Goal: Information Seeking & Learning: Check status

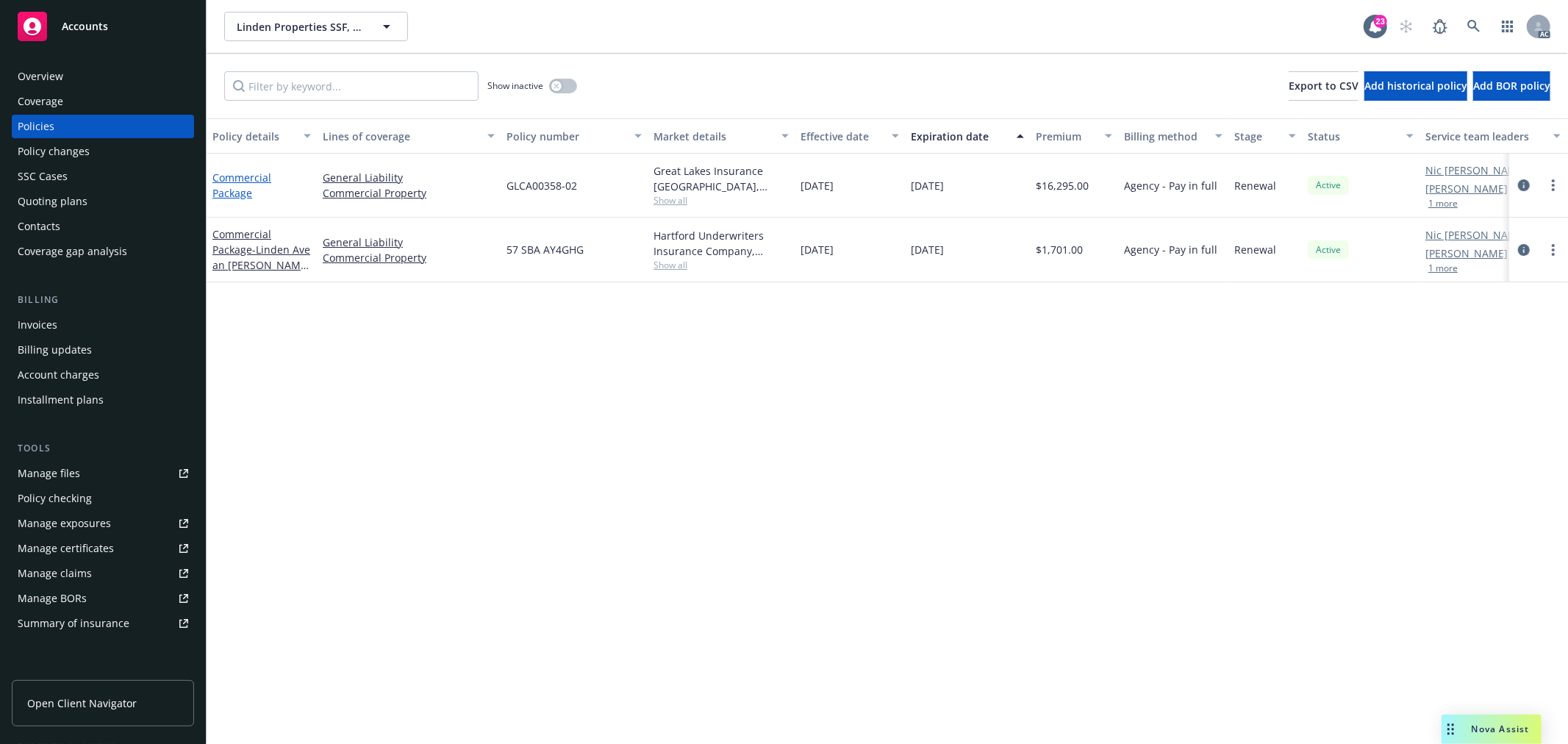
click at [235, 192] on link "Commercial Package" at bounding box center [241, 185] width 59 height 29
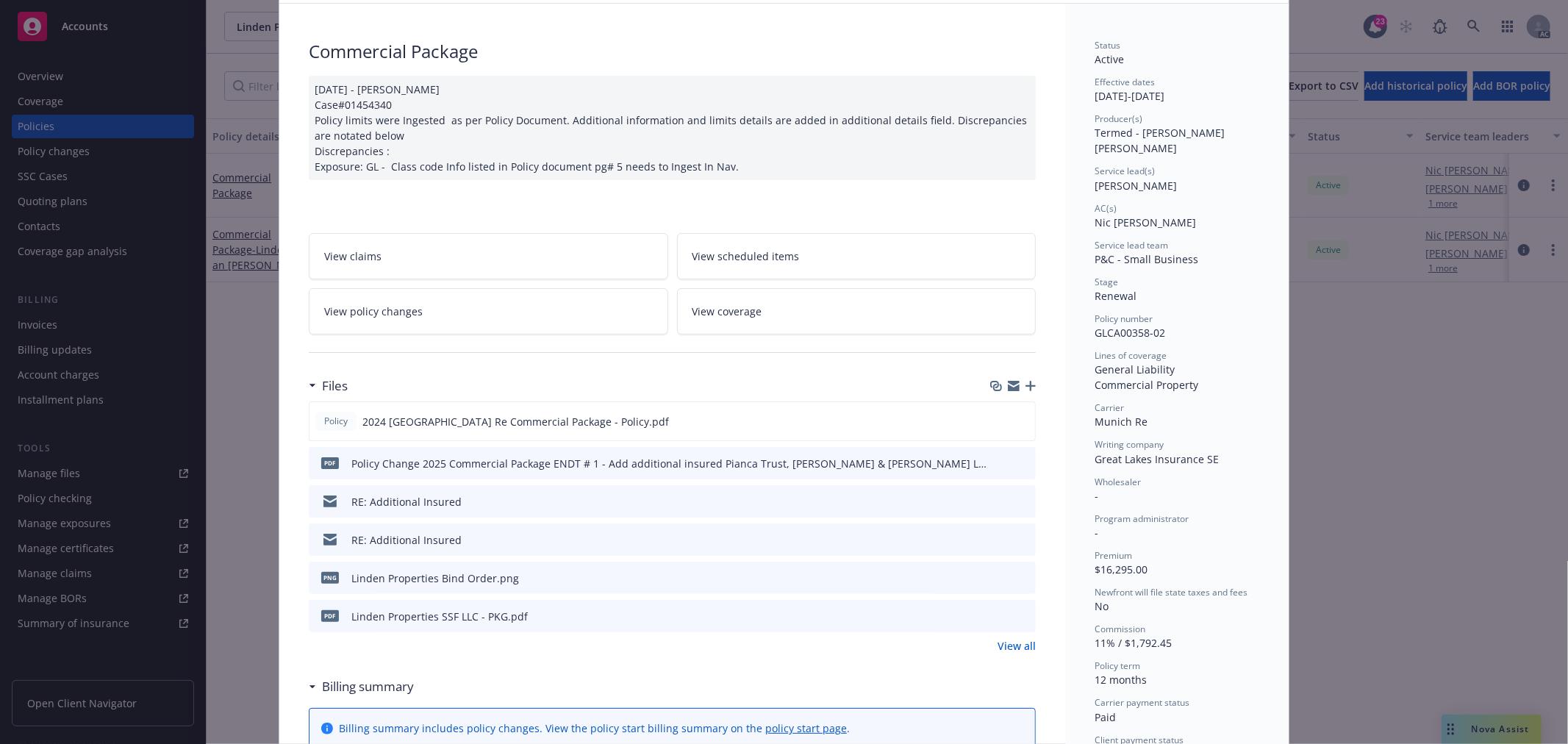
scroll to position [163, 0]
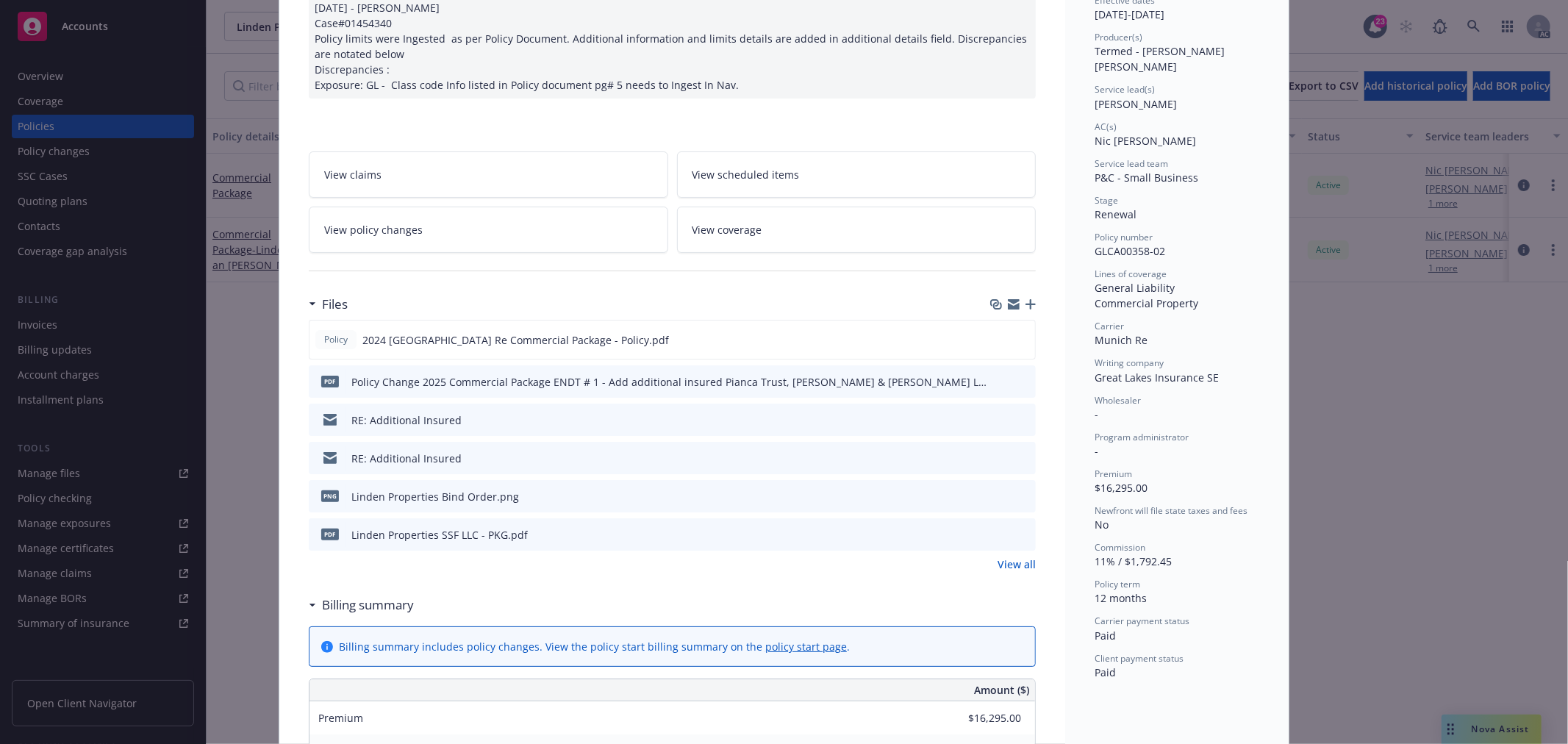
click at [1003, 563] on link "View all" at bounding box center [1016, 563] width 38 height 15
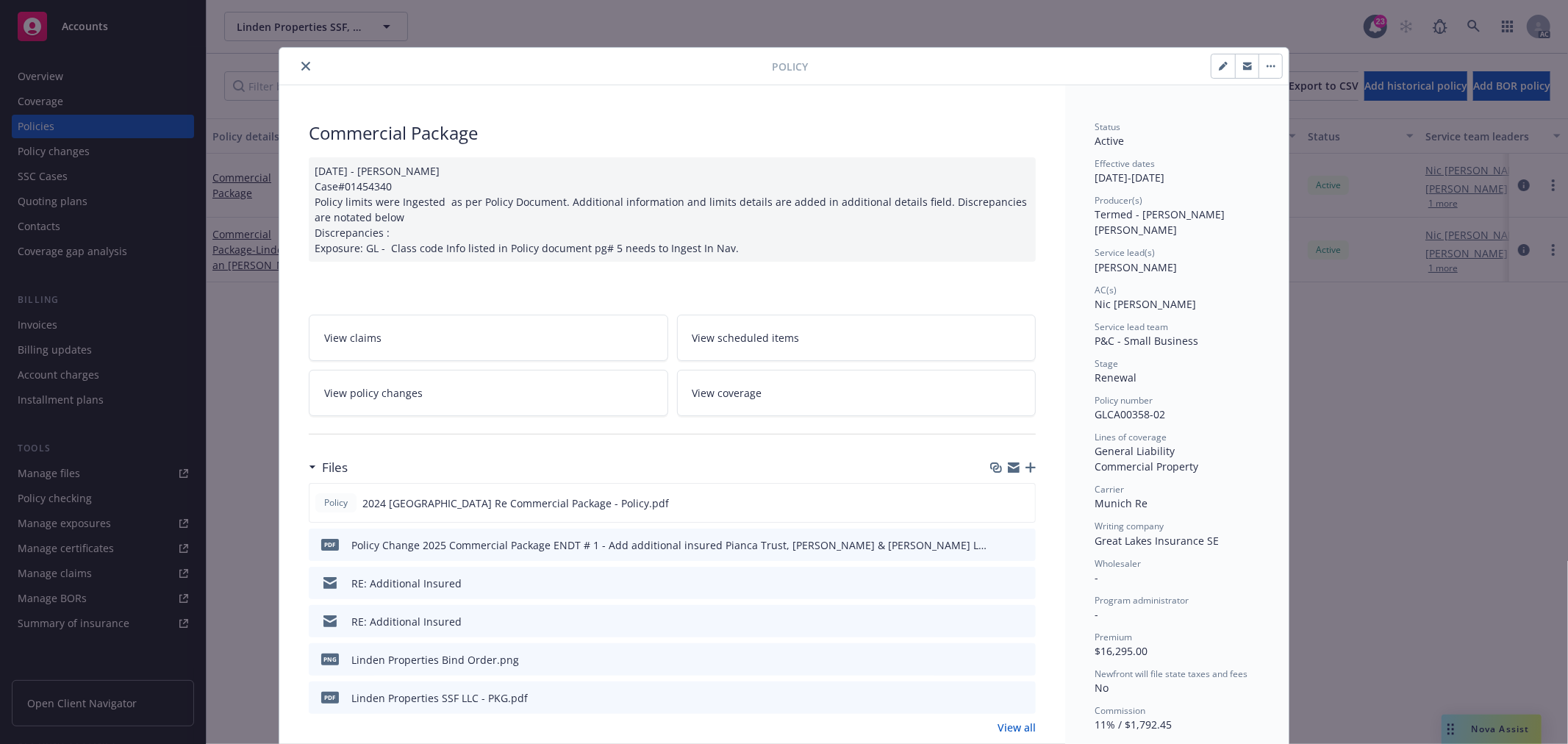
click at [496, 379] on link "View policy changes" at bounding box center [488, 392] width 359 height 46
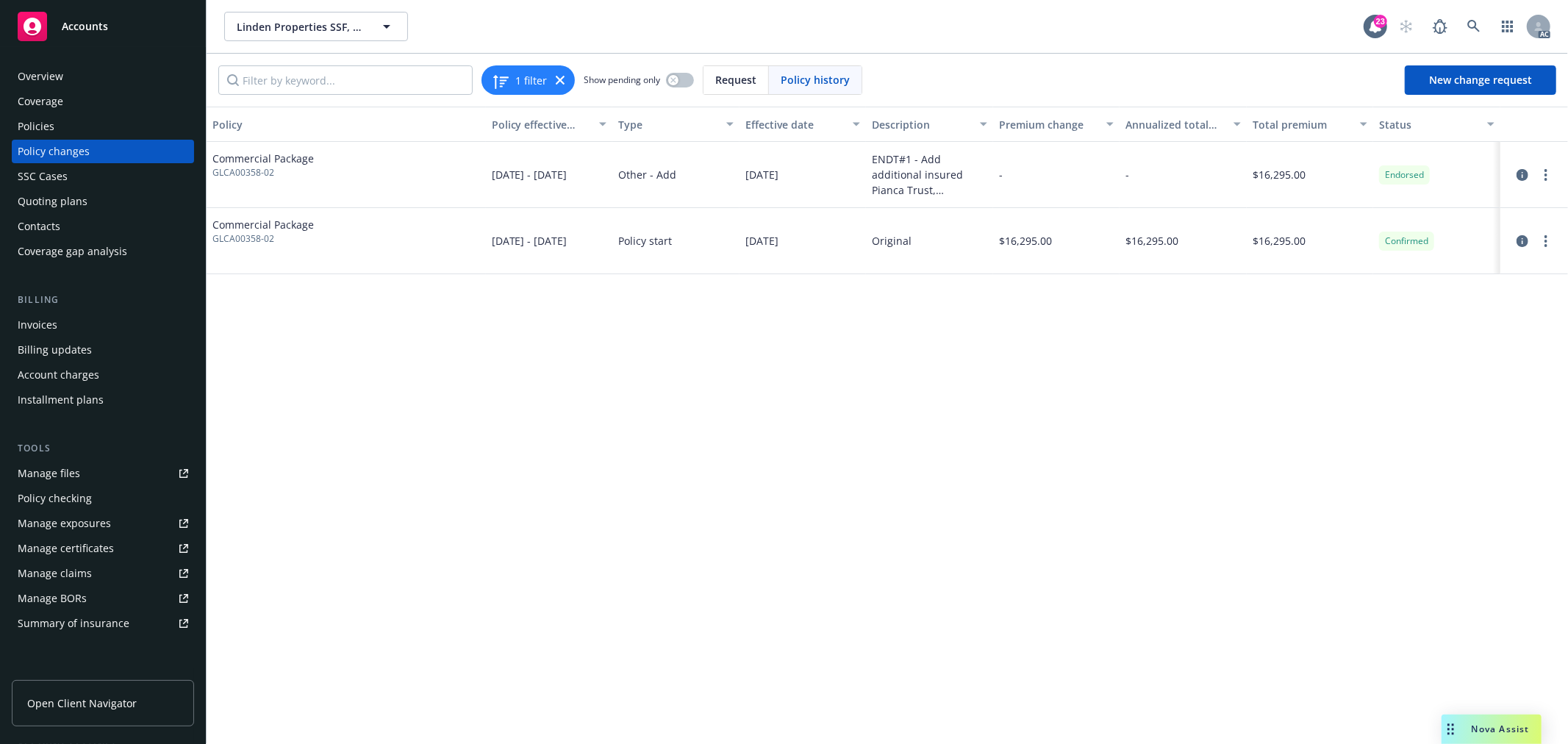
click at [938, 171] on div "ENDT#1 - Add additional insured Pianca Trust, Robert A & Verna L Trustees" at bounding box center [929, 174] width 115 height 46
click at [1522, 172] on icon "circleInformation" at bounding box center [1522, 174] width 12 height 12
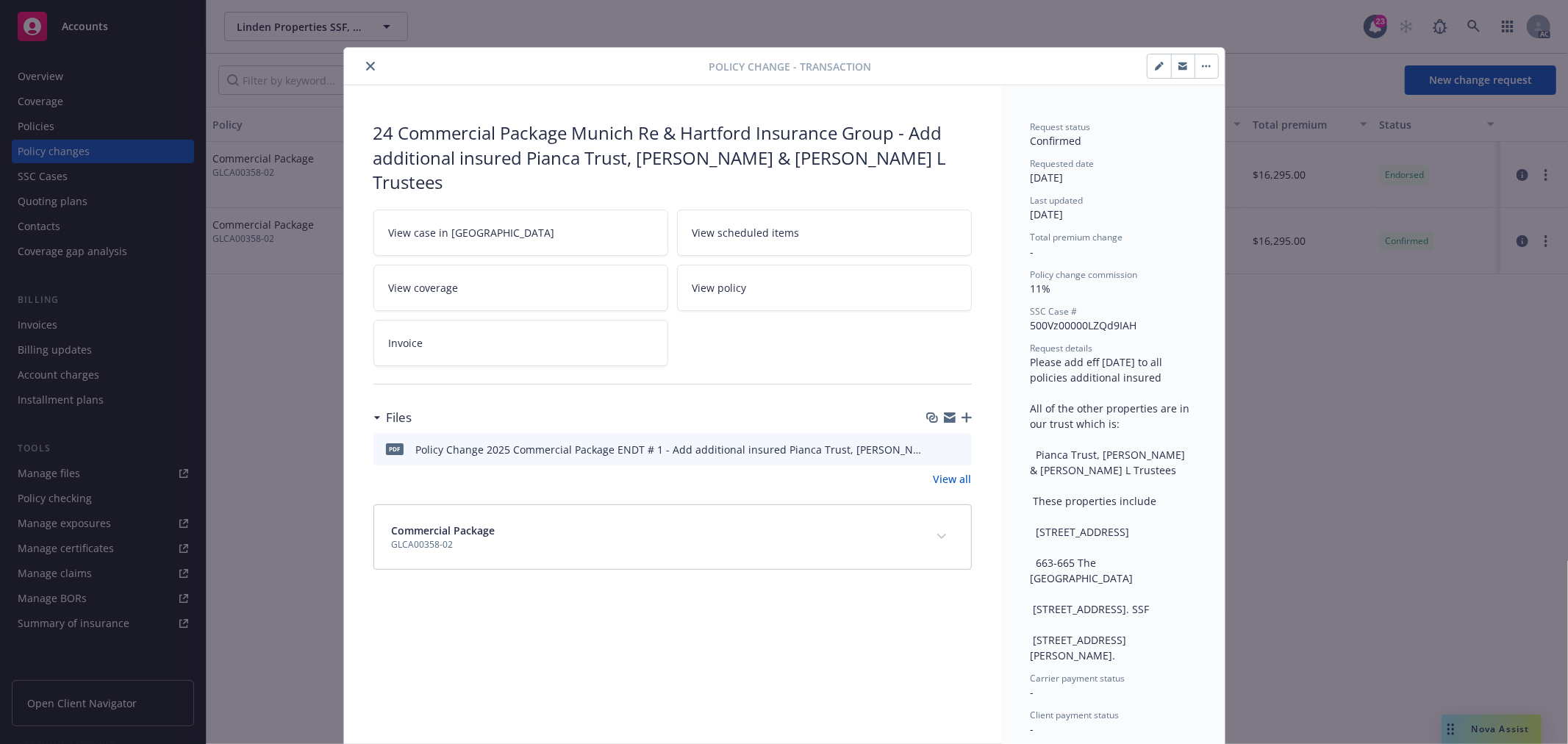
click at [366, 66] on icon "close" at bounding box center [370, 66] width 9 height 9
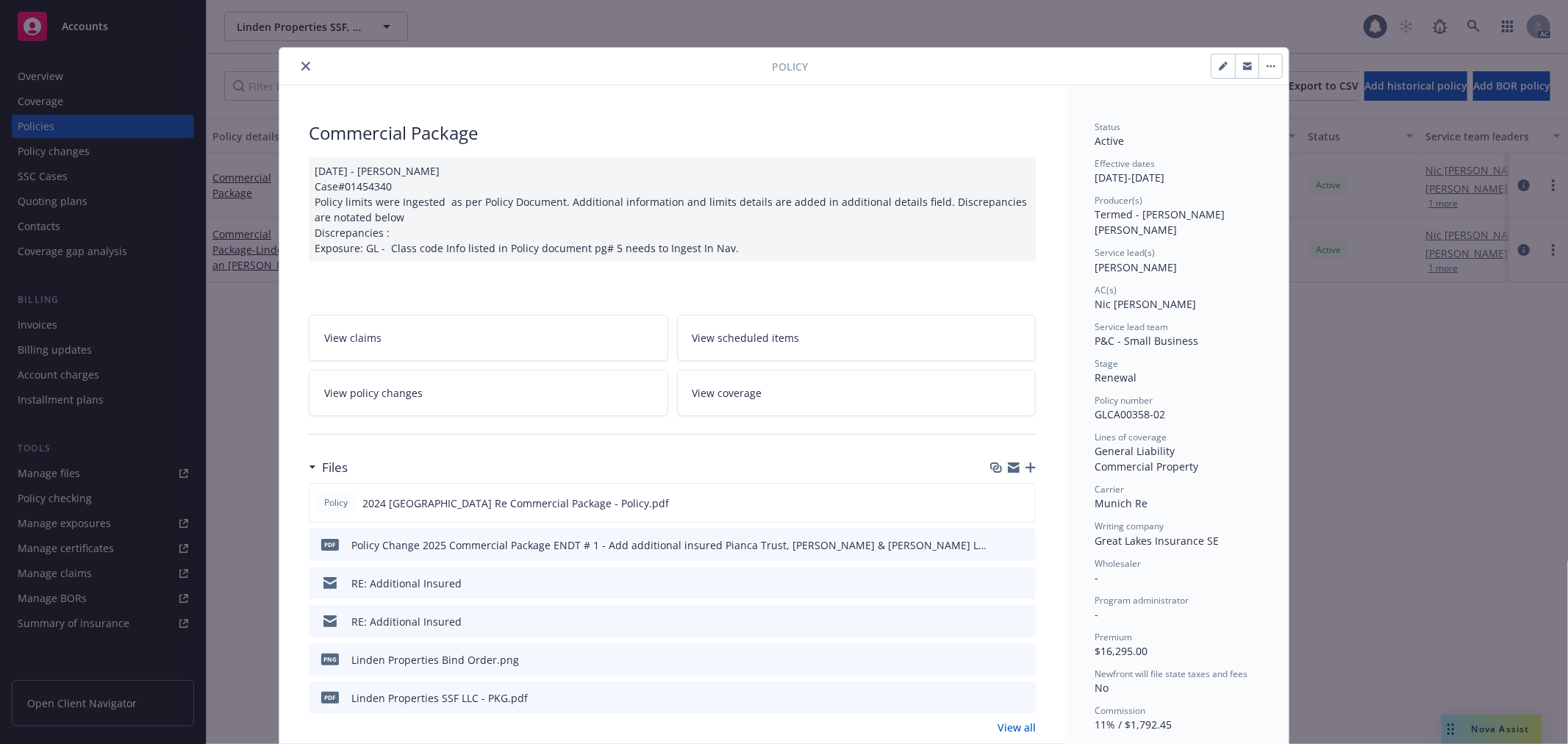
scroll to position [44, 0]
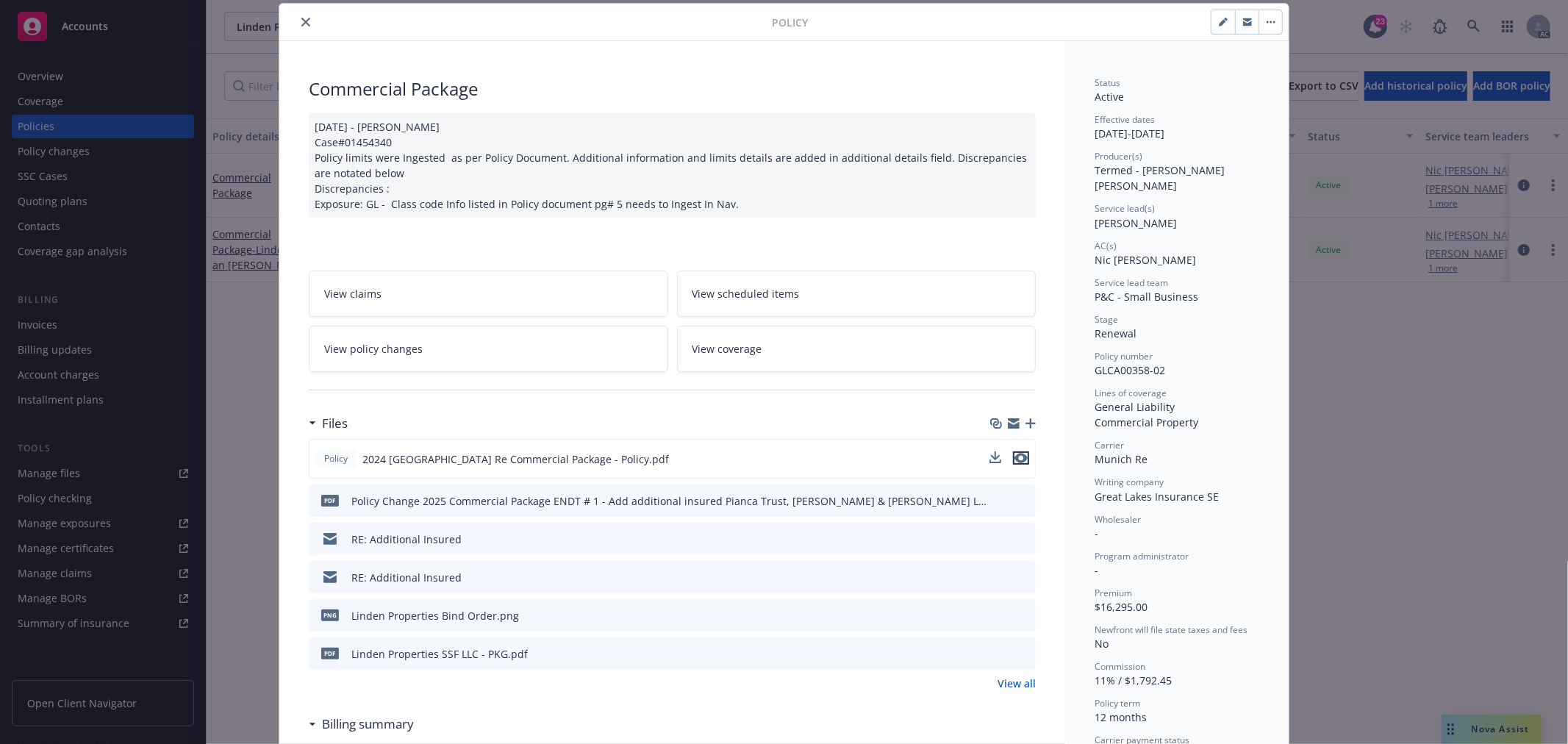
click at [1014, 461] on icon "preview file" at bounding box center [1021, 457] width 14 height 10
